Goal: Task Accomplishment & Management: Manage account settings

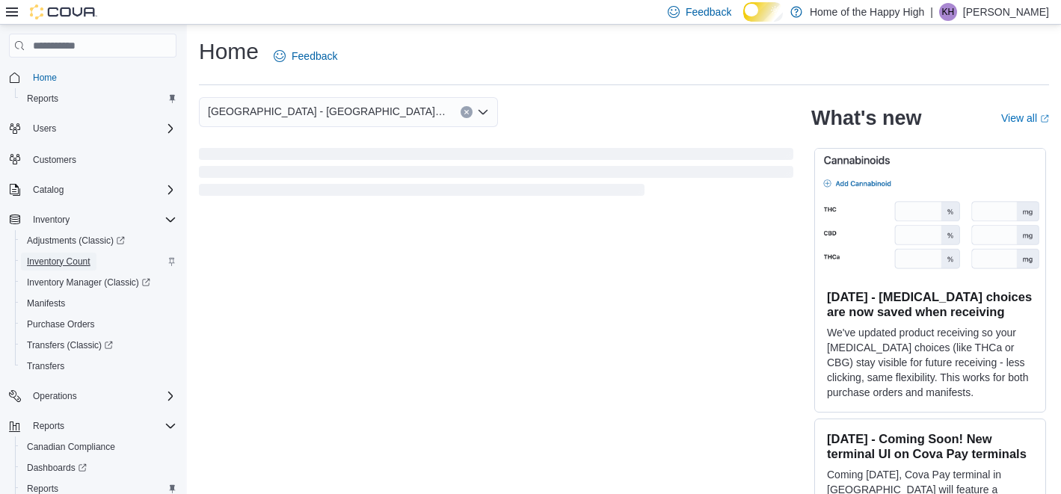
click at [90, 268] on span "Inventory Count" at bounding box center [59, 262] width 64 height 12
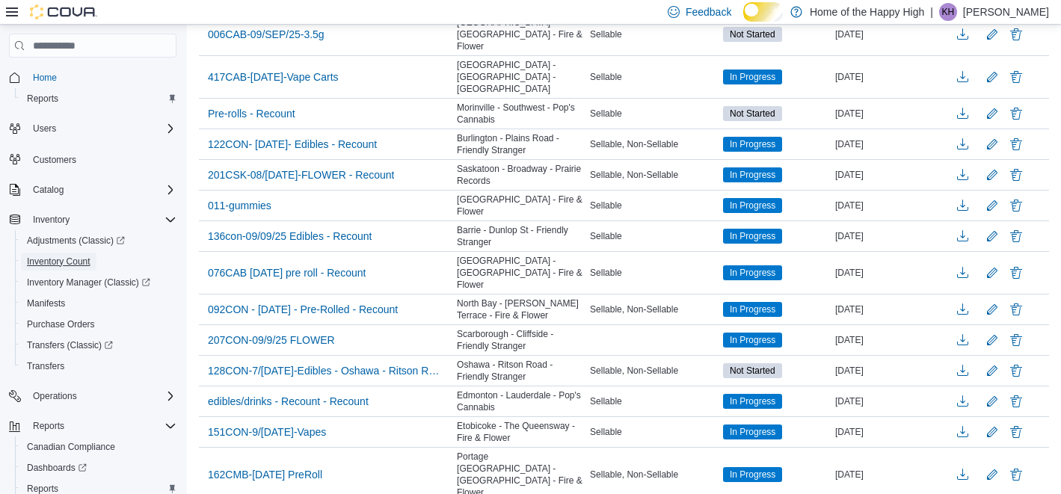
scroll to position [792, 0]
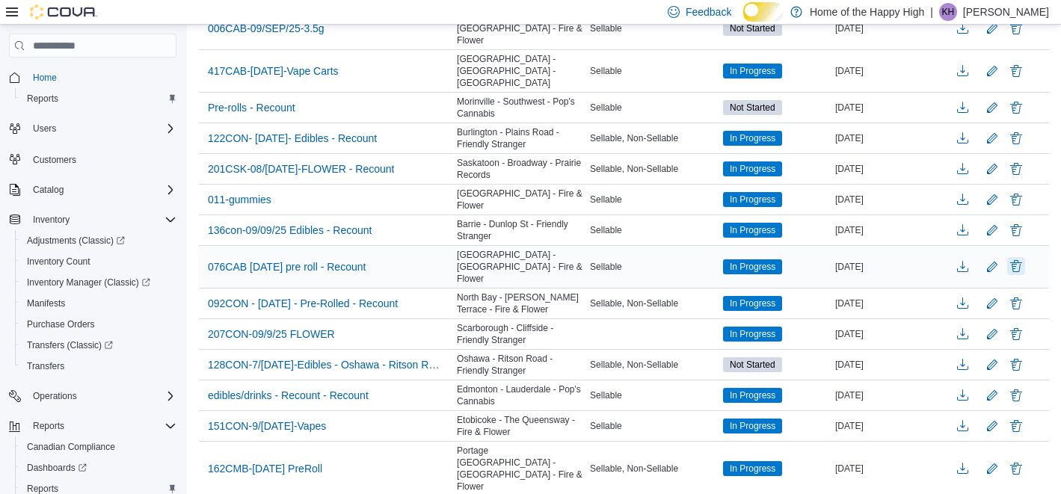
click at [1012, 275] on button "Delete" at bounding box center [1016, 266] width 18 height 18
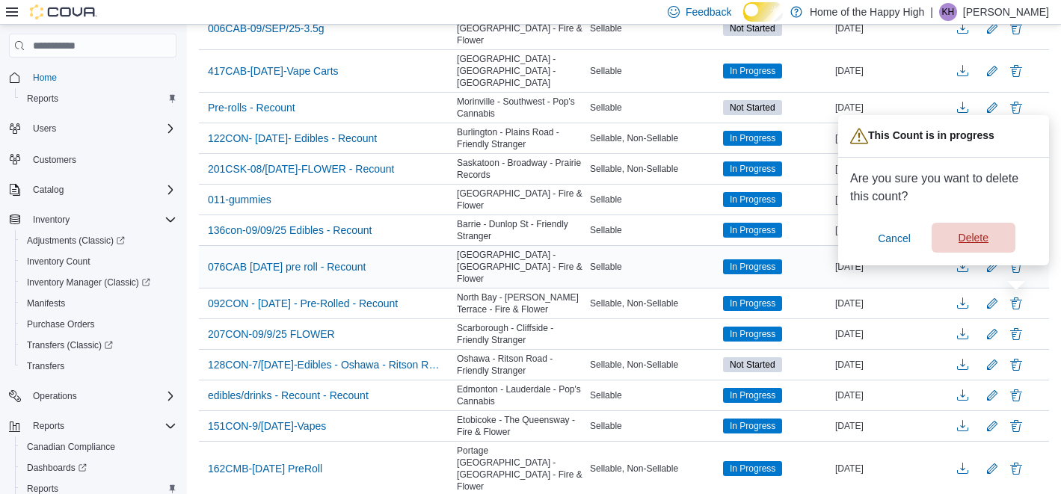
click at [962, 245] on span "Delete" at bounding box center [973, 237] width 30 height 15
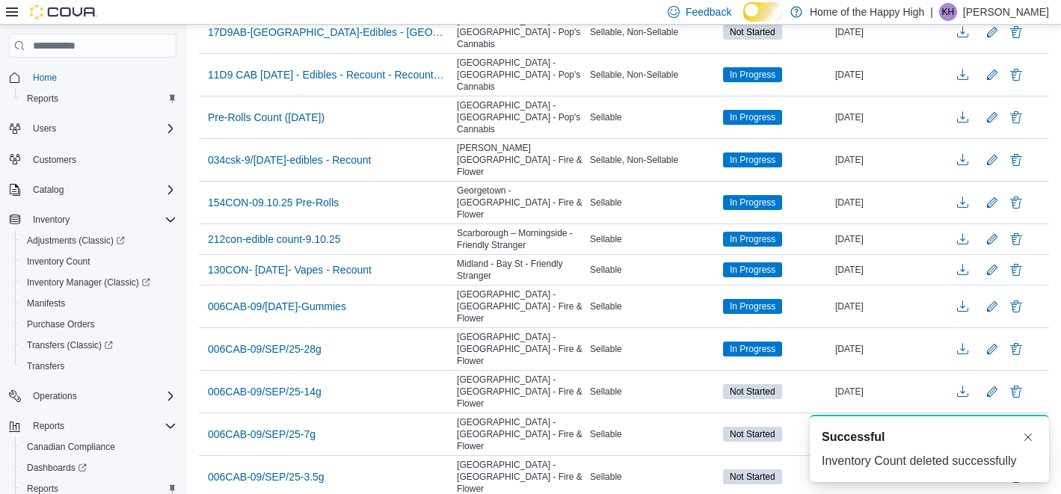
scroll to position [0, 0]
